Goal: Transaction & Acquisition: Book appointment/travel/reservation

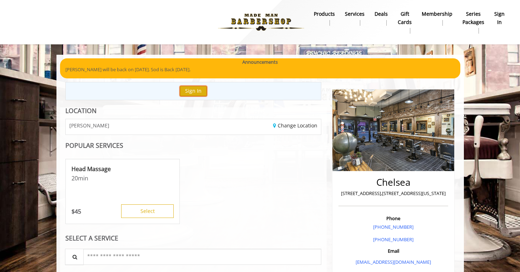
click at [198, 92] on button "Sign In" at bounding box center [193, 91] width 27 height 10
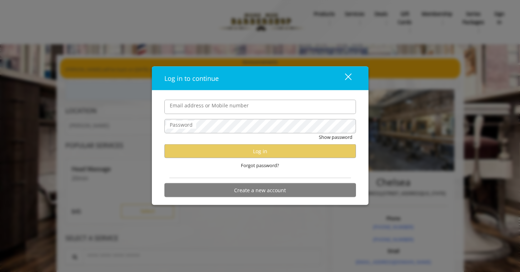
type input "**********"
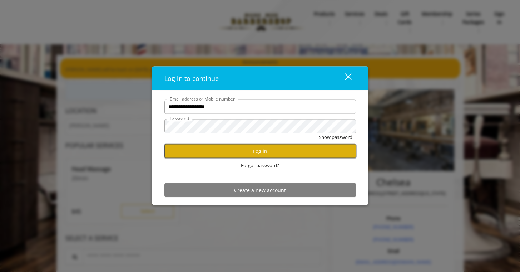
click at [232, 153] on button "Log in" at bounding box center [260, 151] width 192 height 14
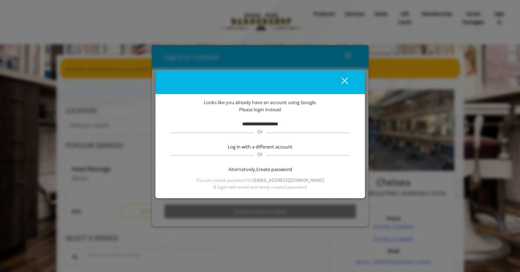
click at [253, 124] on b "**********" at bounding box center [260, 124] width 36 height 5
click at [266, 170] on span "Create password" at bounding box center [274, 169] width 36 height 8
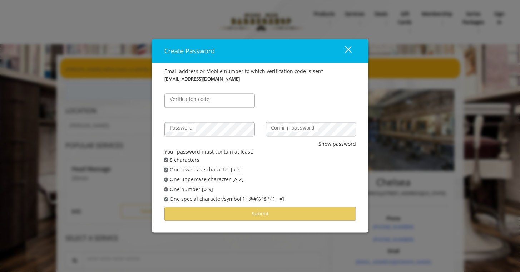
click at [191, 98] on label "Verification code" at bounding box center [189, 99] width 47 height 8
click at [191, 98] on input "Verification code" at bounding box center [209, 100] width 90 height 14
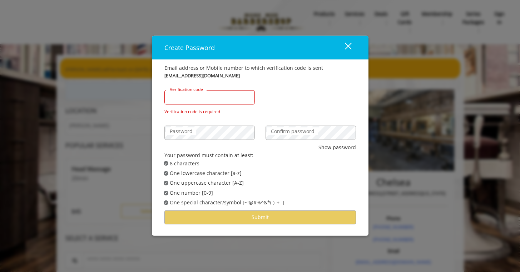
paste input "******"
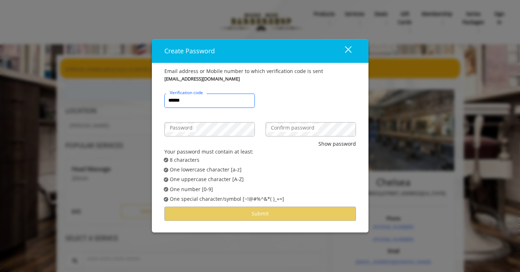
type input "******"
click at [289, 129] on label "Confirm password" at bounding box center [292, 128] width 51 height 8
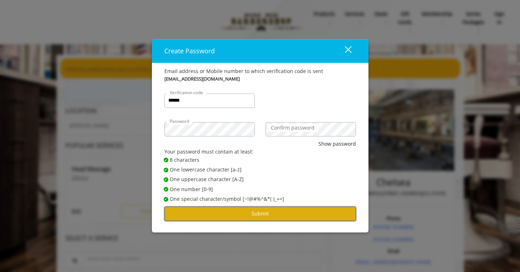
click at [278, 211] on button "Submit" at bounding box center [260, 214] width 192 height 14
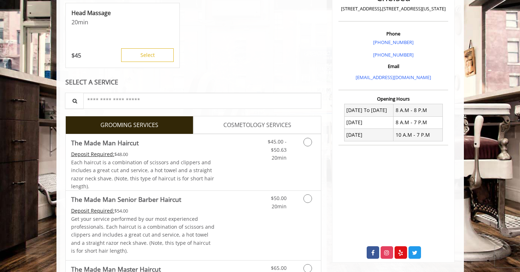
scroll to position [187, 0]
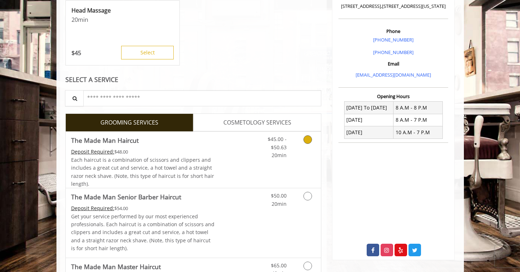
click at [305, 141] on icon "Grooming services" at bounding box center [308, 139] width 9 height 9
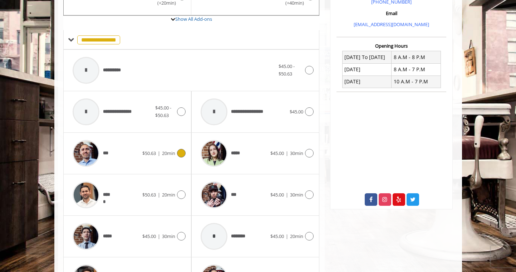
scroll to position [242, 0]
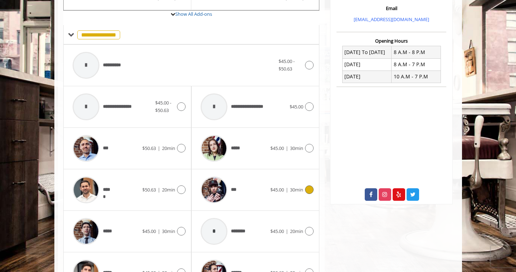
click at [309, 187] on icon at bounding box center [309, 189] width 9 height 9
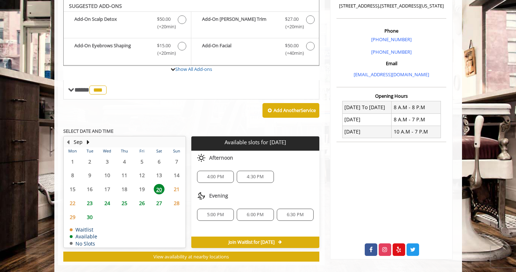
scroll to position [187, 0]
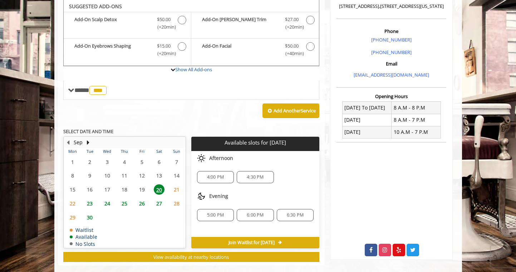
click at [90, 202] on span "23" at bounding box center [89, 203] width 11 height 10
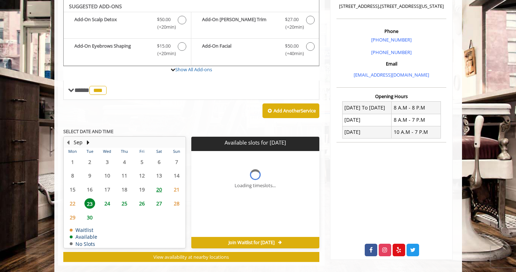
scroll to position [198, 0]
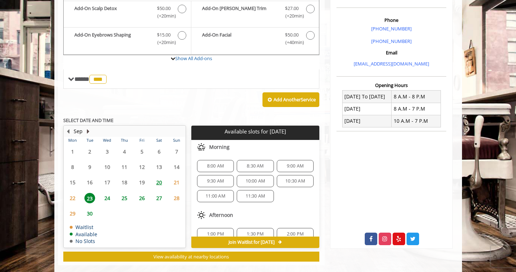
click at [87, 132] on button "Next Month" at bounding box center [88, 131] width 6 height 8
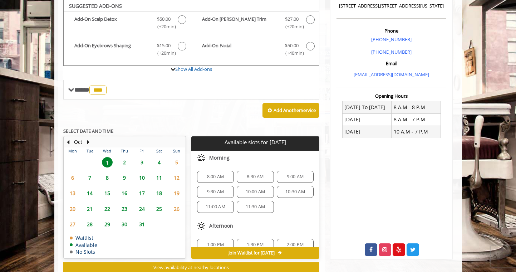
scroll to position [187, 0]
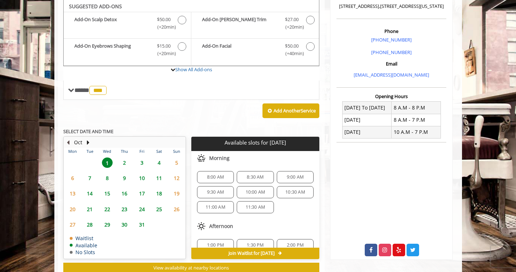
click at [68, 142] on button "Previous Month" at bounding box center [68, 142] width 6 height 8
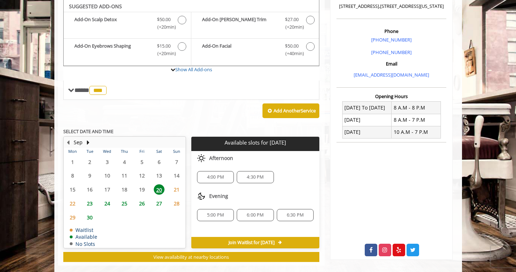
click at [92, 217] on span "30" at bounding box center [89, 217] width 11 height 10
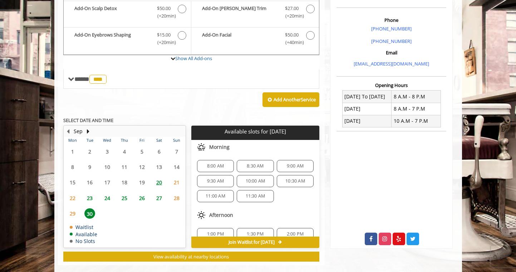
click at [293, 166] on span "9:00 AM" at bounding box center [295, 166] width 17 height 6
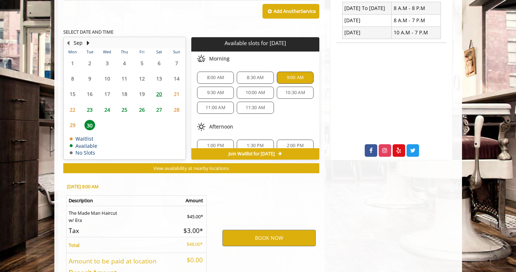
scroll to position [338, 0]
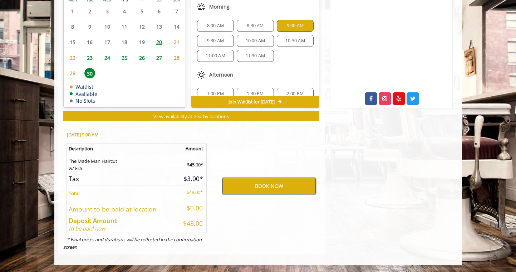
click at [277, 187] on button "BOOK NOW" at bounding box center [268, 186] width 93 height 16
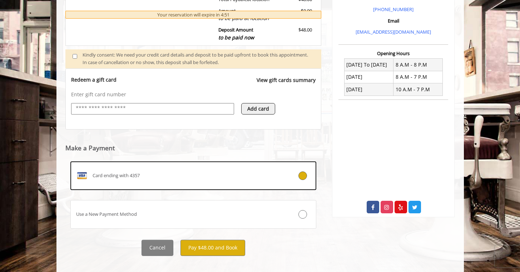
scroll to position [238, 0]
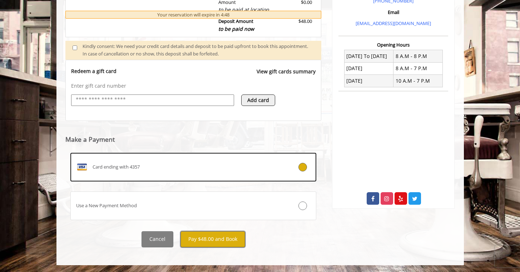
click at [201, 240] on button "Pay $48.00 and Book" at bounding box center [213, 239] width 65 height 16
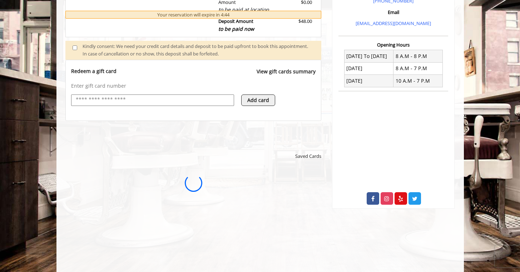
scroll to position [0, 0]
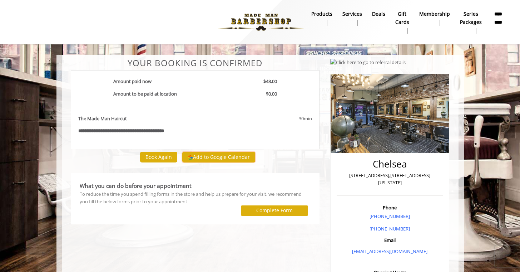
click at [202, 159] on button "Add to Google Calendar" at bounding box center [218, 157] width 73 height 11
